Goal: Information Seeking & Learning: Learn about a topic

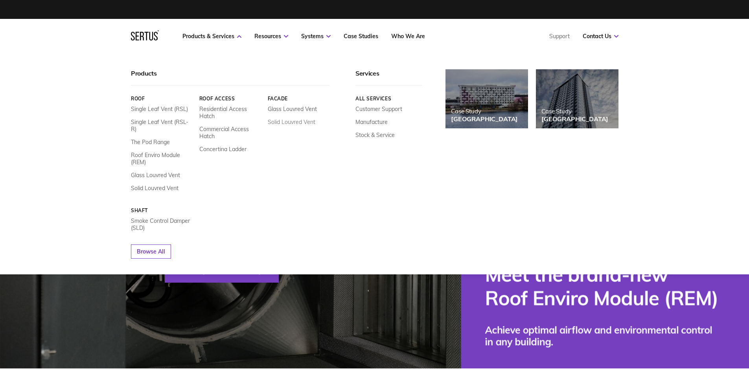
click at [288, 121] on link "Solid Louvred Vent" at bounding box center [292, 121] width 48 height 7
click at [292, 107] on link "Glass Louvred Vent" at bounding box center [292, 108] width 49 height 7
